Goal: Task Accomplishment & Management: Manage account settings

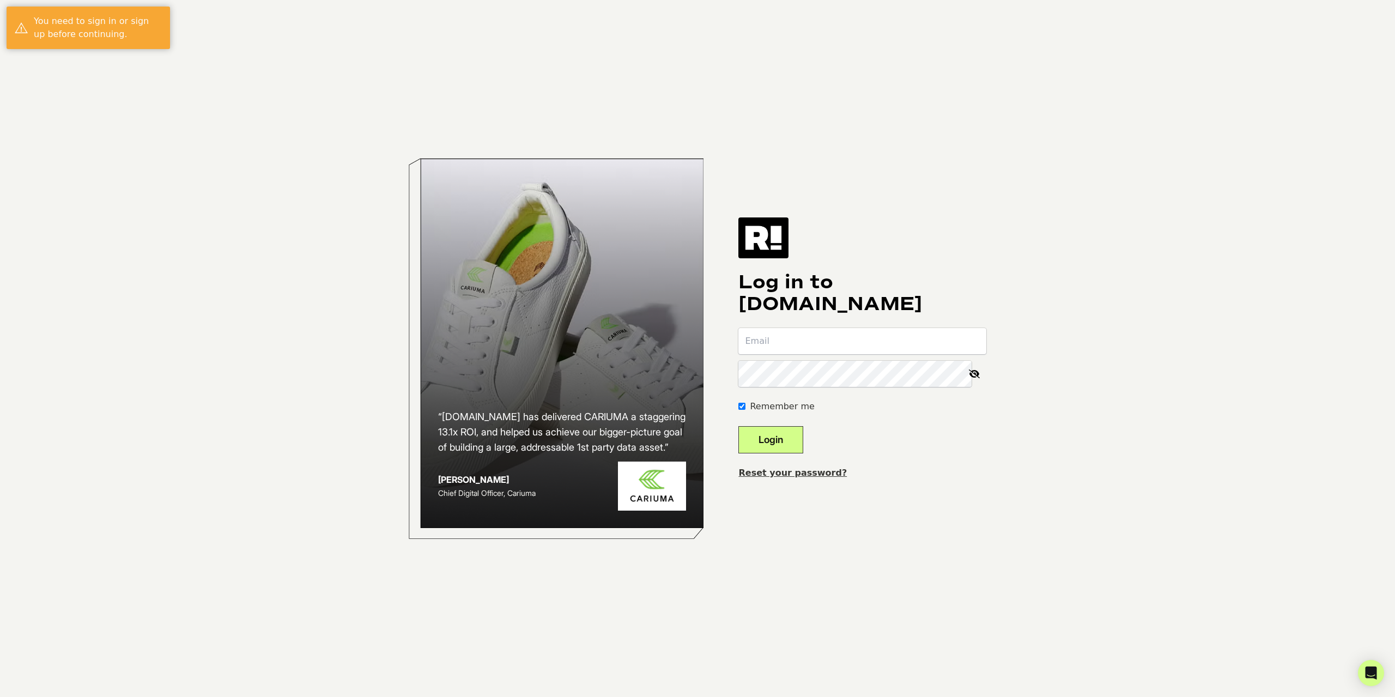
type input "[EMAIL_ADDRESS][DOMAIN_NAME]"
click at [803, 450] on button "Login" at bounding box center [771, 439] width 65 height 27
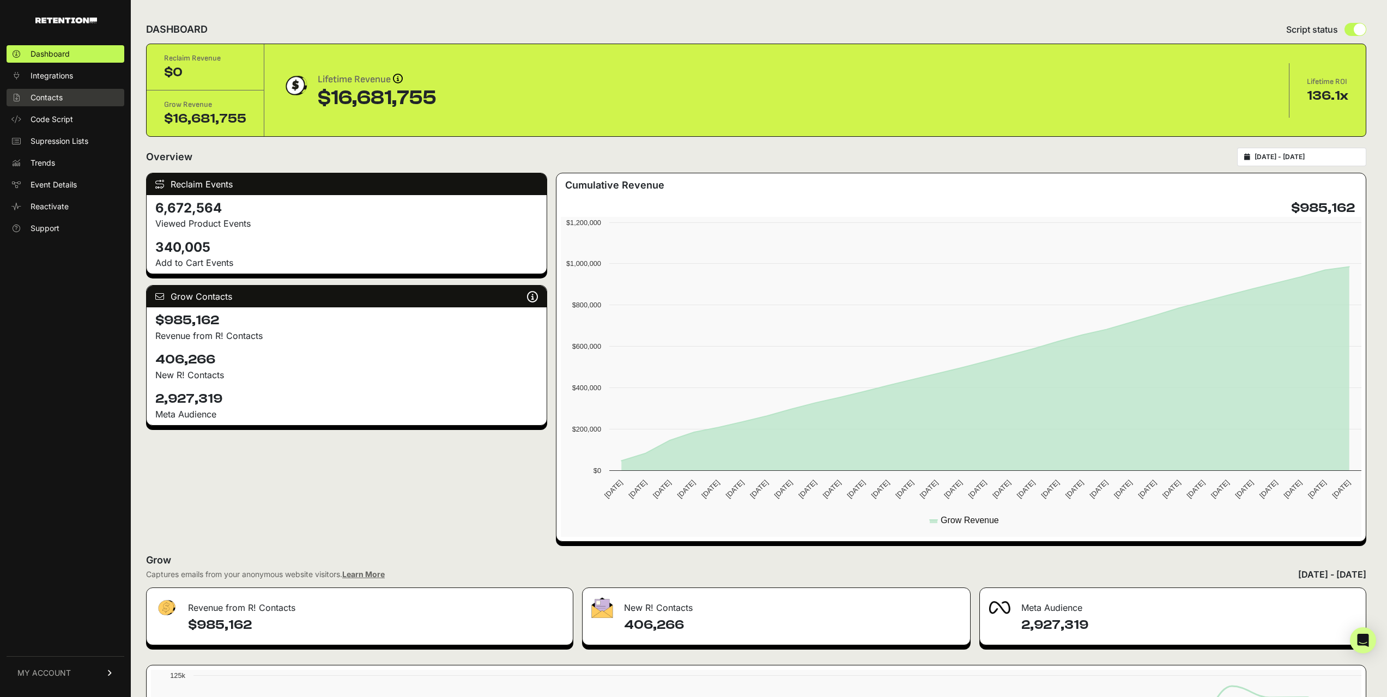
click at [52, 101] on span "Contacts" at bounding box center [47, 97] width 32 height 11
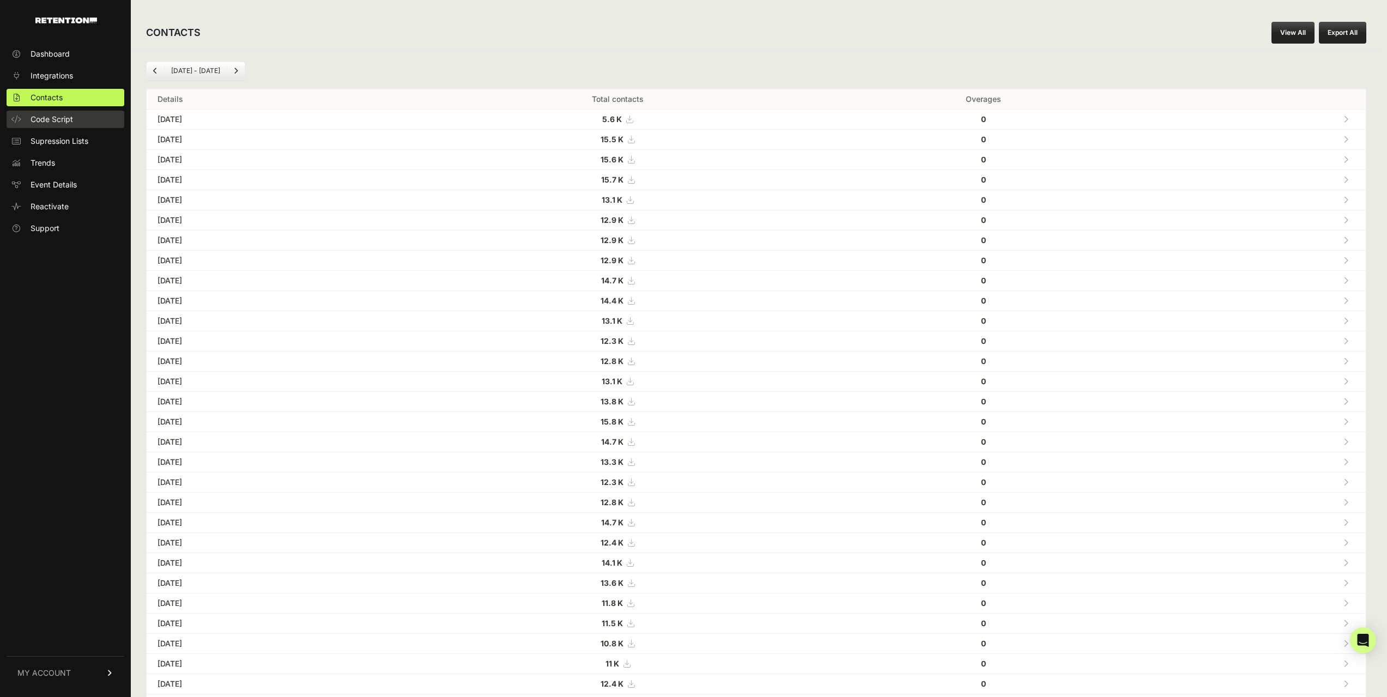
click at [76, 125] on link "Code Script" at bounding box center [66, 119] width 118 height 17
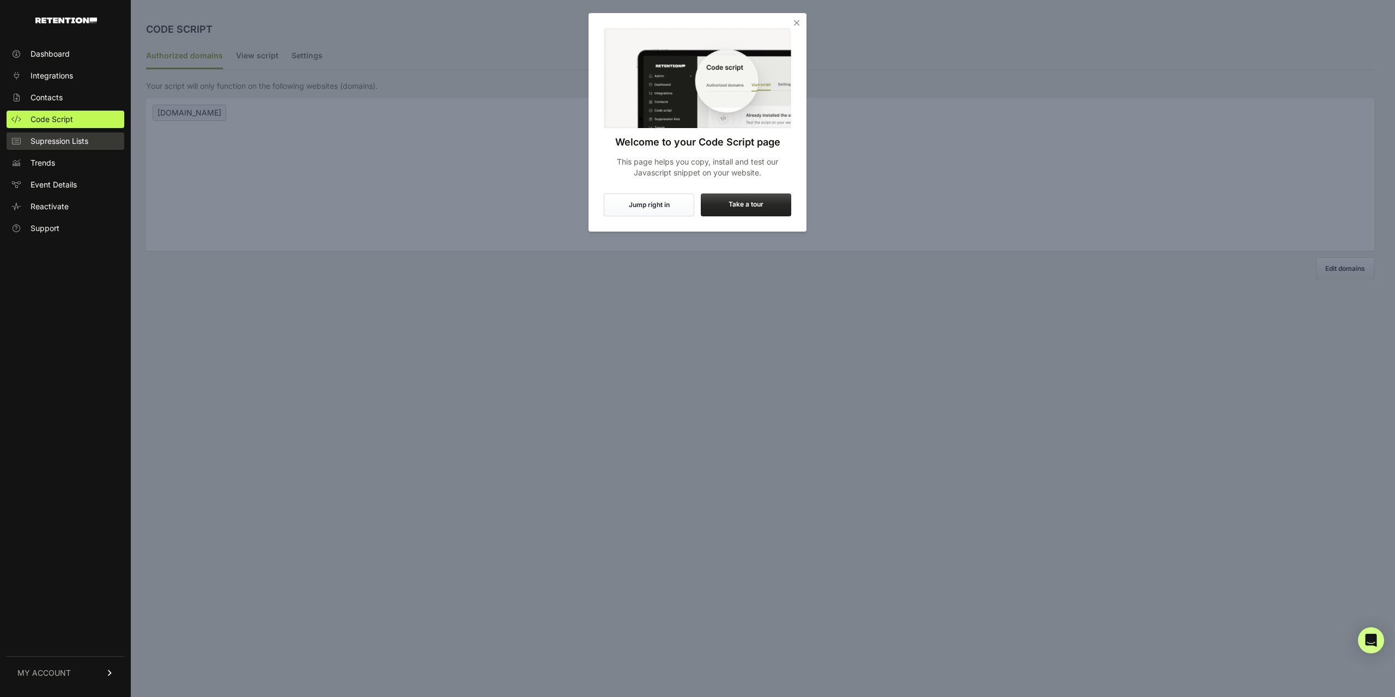
click at [65, 144] on span "Supression Lists" at bounding box center [60, 141] width 58 height 11
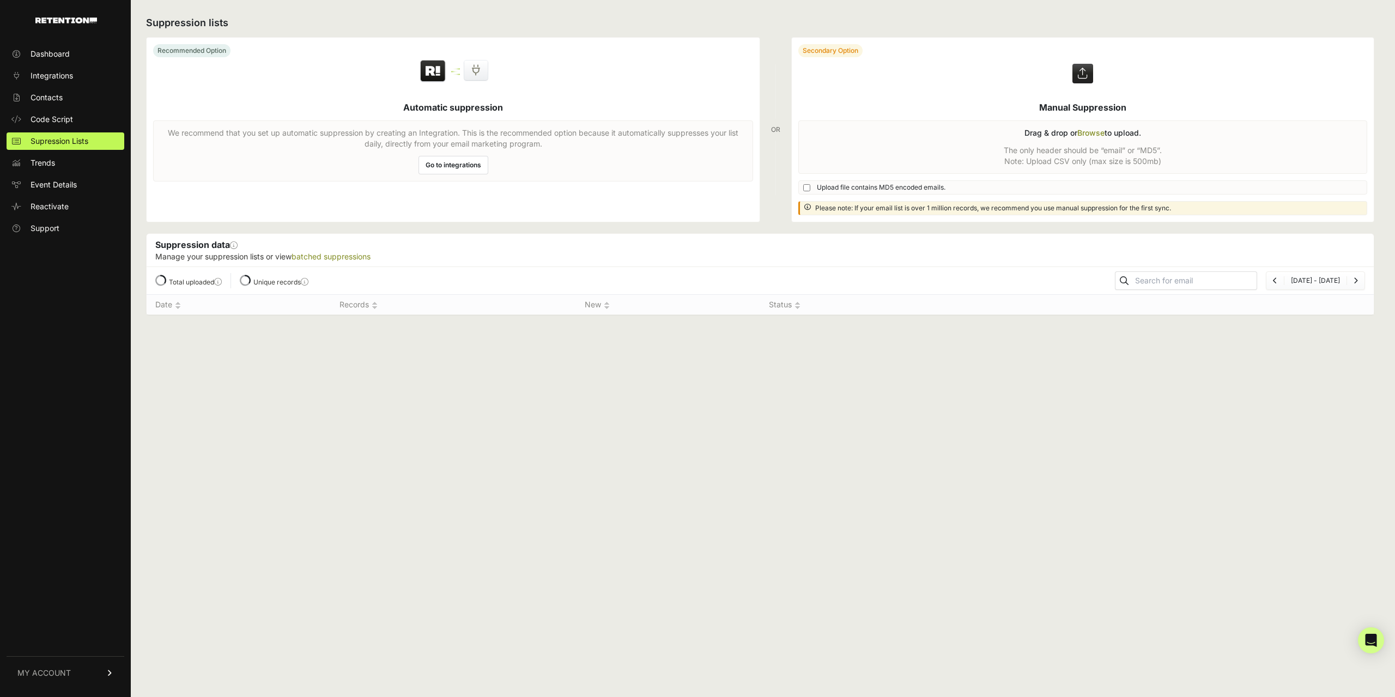
click at [65, 167] on link "Trends" at bounding box center [66, 162] width 118 height 17
click at [55, 187] on span "Event Details" at bounding box center [54, 184] width 46 height 11
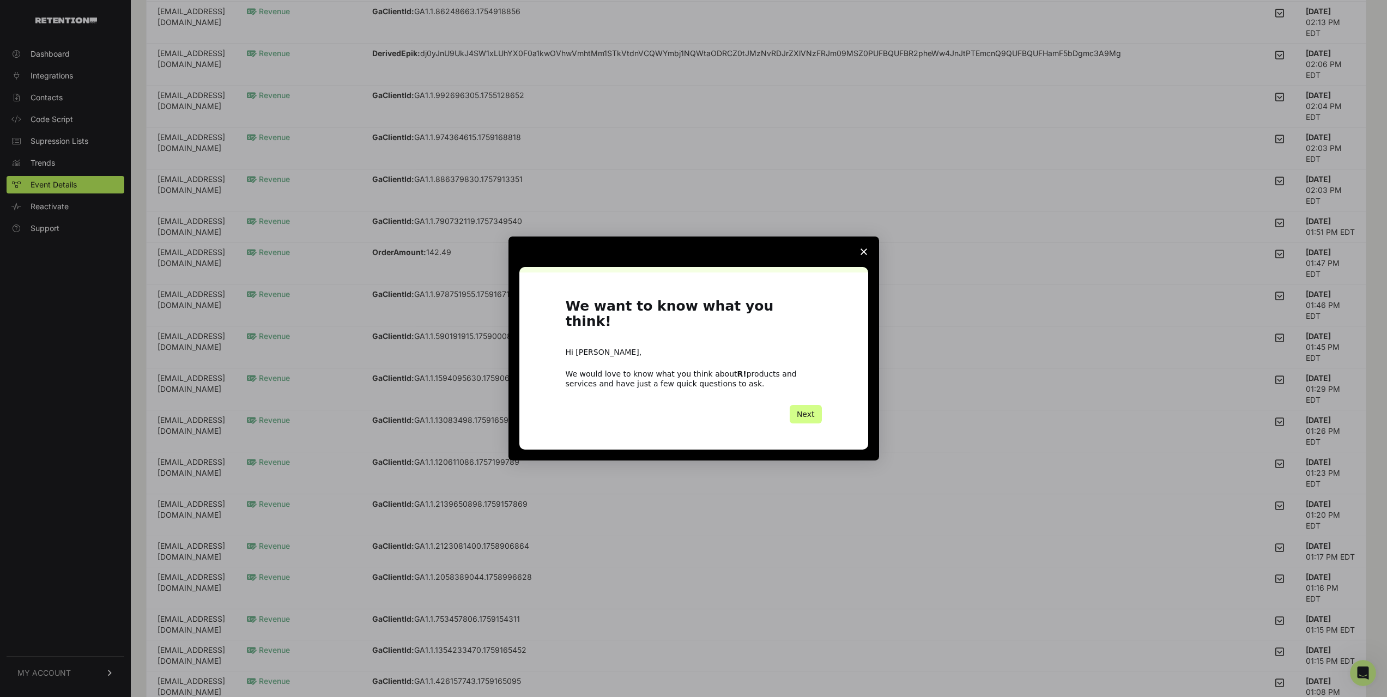
scroll to position [164, 0]
click at [867, 255] on span "Close survey" at bounding box center [864, 252] width 31 height 31
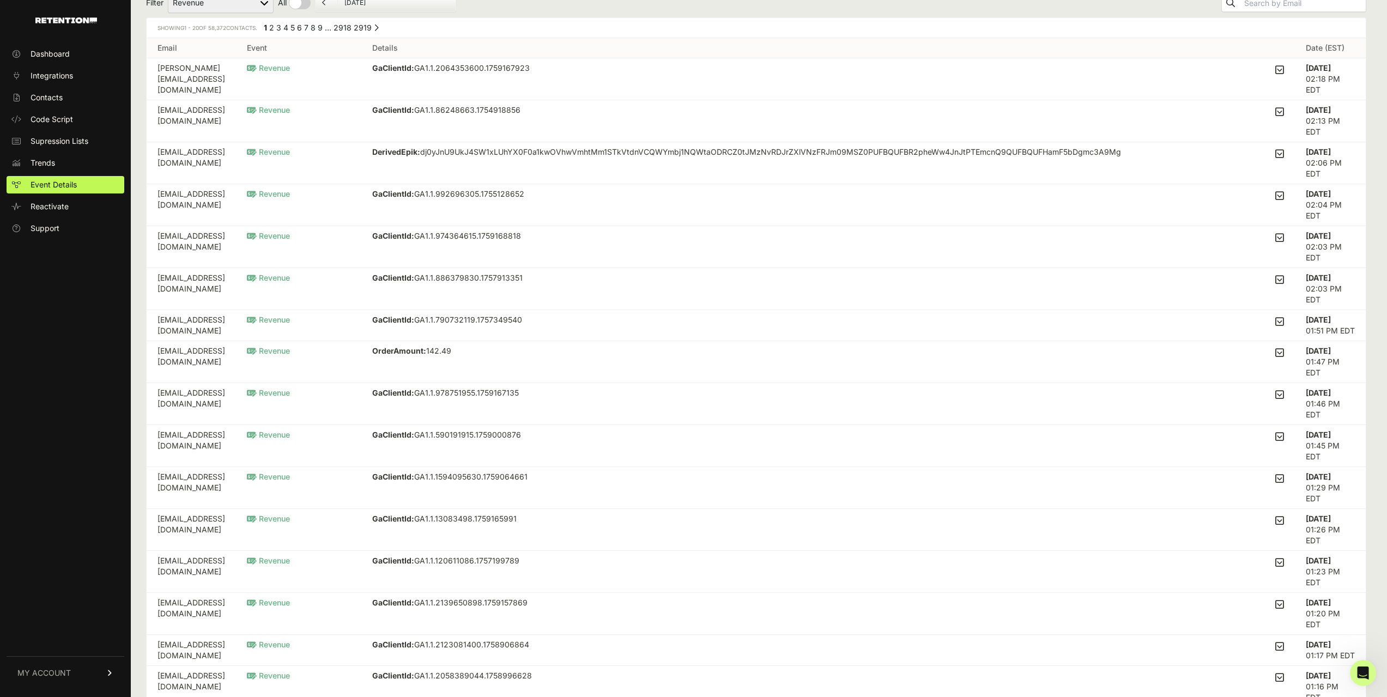
scroll to position [0, 0]
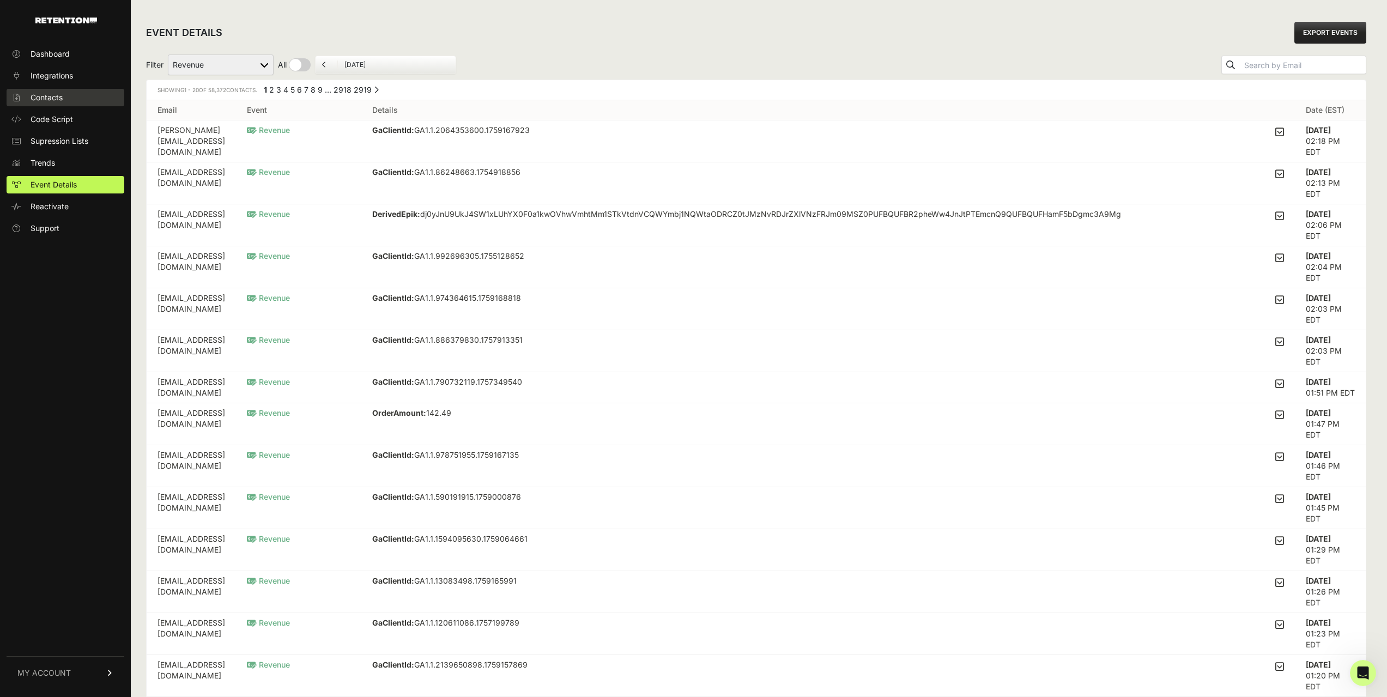
click at [58, 104] on link "Contacts" at bounding box center [66, 97] width 118 height 17
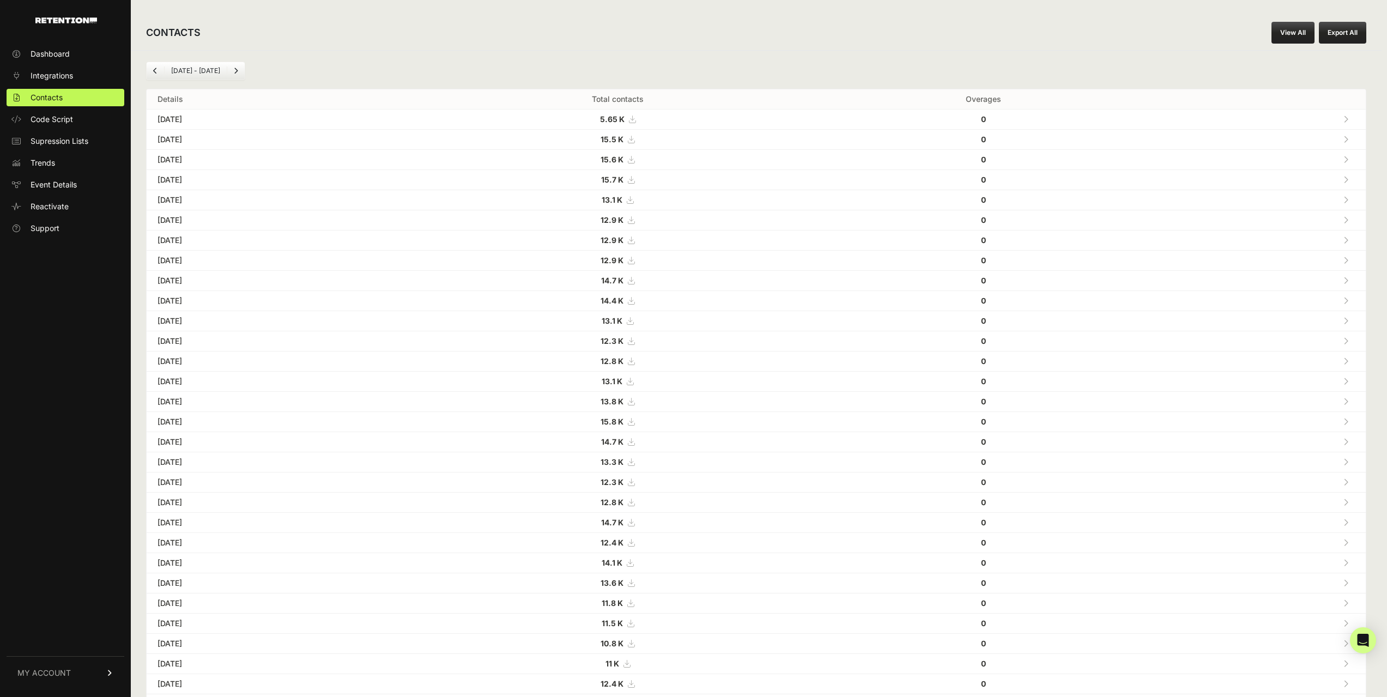
click at [182, 119] on td "[DATE]" at bounding box center [279, 120] width 265 height 20
click at [72, 75] on span "Integrations" at bounding box center [52, 75] width 43 height 11
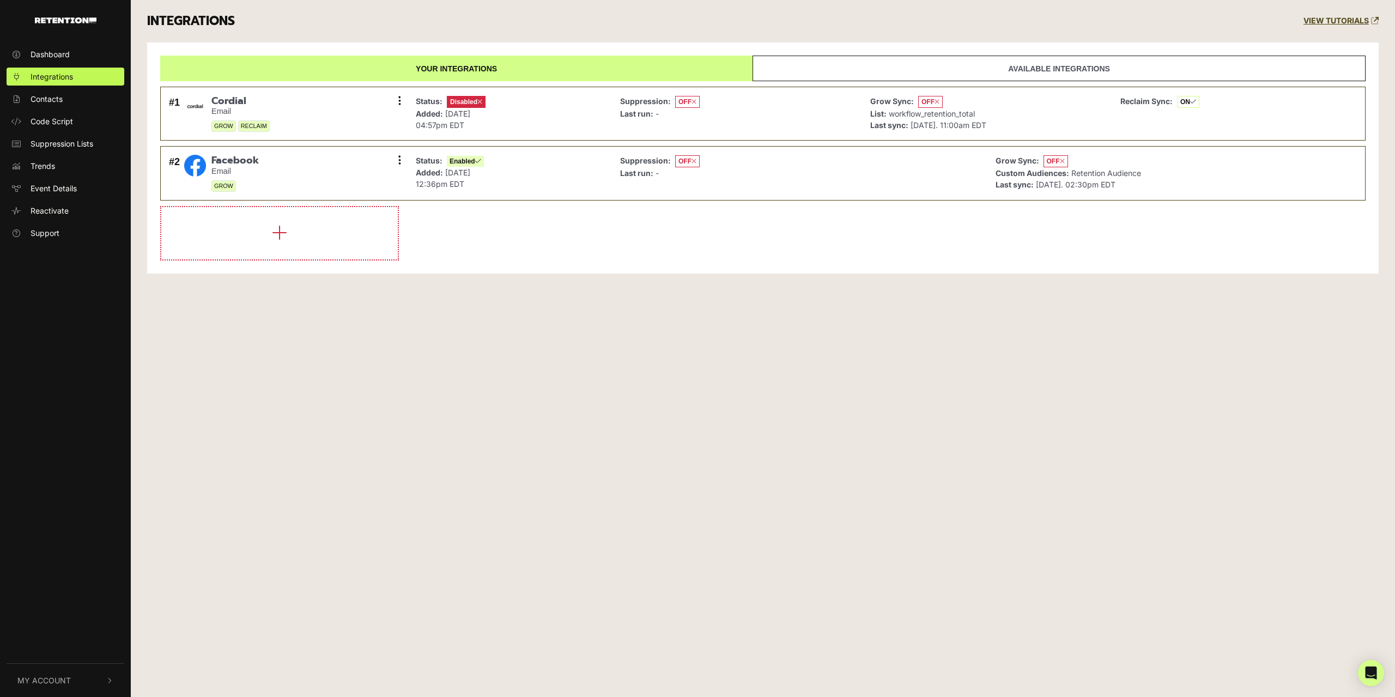
click at [913, 439] on div "Dashboard Integrations Contacts Code Script Suppression Lists Trends Event Deta…" at bounding box center [697, 348] width 1395 height 697
click at [560, 100] on div "Status: Disabled Added: [DATE] 04:57pm EDT" at bounding box center [509, 114] width 199 height 43
click at [552, 116] on div "Status: Disabled Added: [DATE] 04:57pm EDT" at bounding box center [509, 114] width 199 height 43
click at [397, 99] on button at bounding box center [399, 101] width 16 height 16
click at [340, 96] on link "Settings" at bounding box center [333, 102] width 104 height 24
